Goal: Complete application form

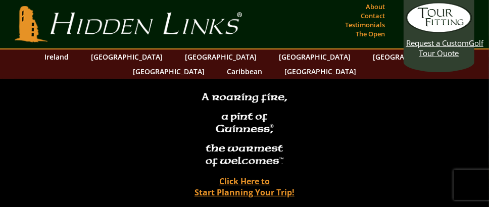
scroll to position [30, 0]
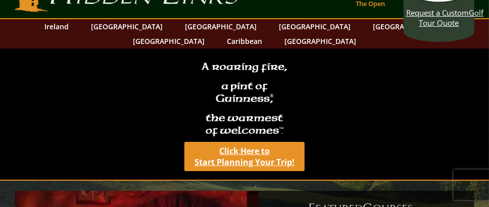
click at [254, 171] on link "Click Here to Start Planning Your Trip!" at bounding box center [244, 156] width 120 height 29
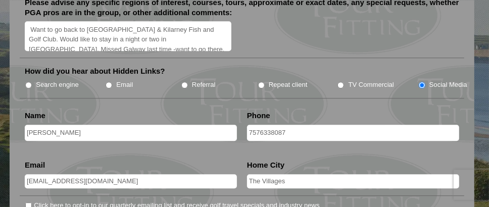
scroll to position [1414, 0]
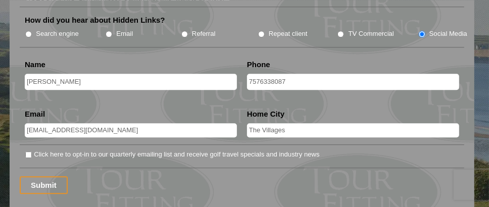
click at [286, 123] on input "The Villages" at bounding box center [353, 130] width 212 height 14
type input "The Villages, [GEOGRAPHIC_DATA]"
click at [26, 152] on input "Click here to opt-in to our quarterly emailing list and receive golf travel spe…" at bounding box center [28, 155] width 7 height 7
checkbox input "true"
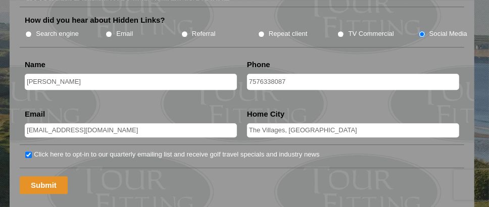
click at [34, 176] on input "Submit" at bounding box center [44, 185] width 48 height 18
